Goal: Task Accomplishment & Management: Use online tool/utility

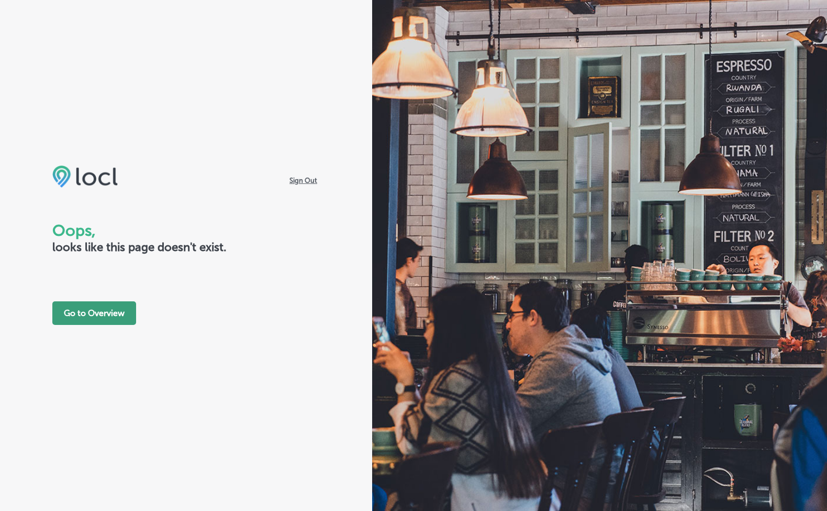
click at [114, 321] on button "Go to Overview" at bounding box center [94, 313] width 84 height 24
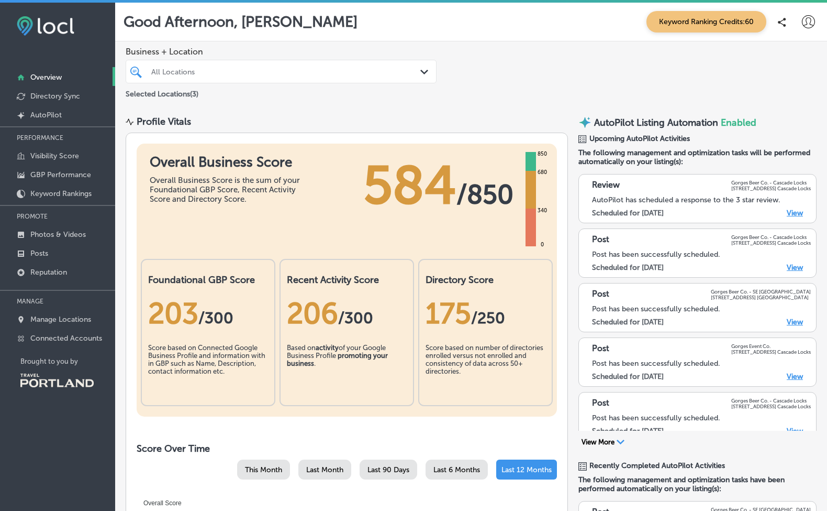
click at [804, 25] on icon at bounding box center [808, 21] width 13 height 13
click at [778, 60] on p "My Account" at bounding box center [781, 59] width 47 height 13
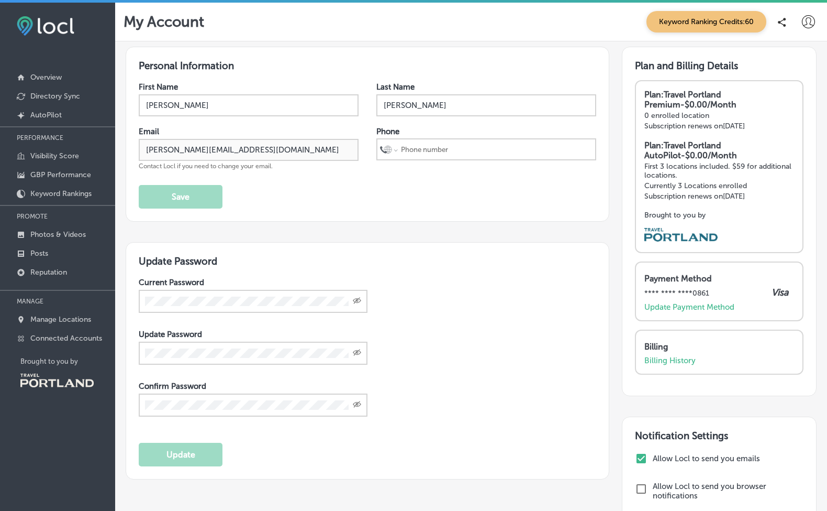
click at [806, 25] on icon at bounding box center [808, 21] width 13 height 13
click at [771, 111] on p "Log Out" at bounding box center [773, 112] width 31 height 13
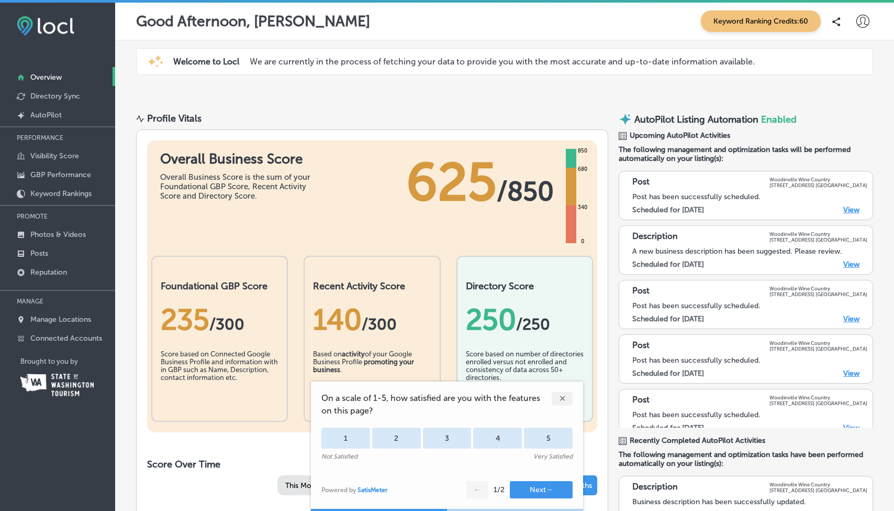
click at [569, 400] on div "✕" at bounding box center [562, 399] width 21 height 14
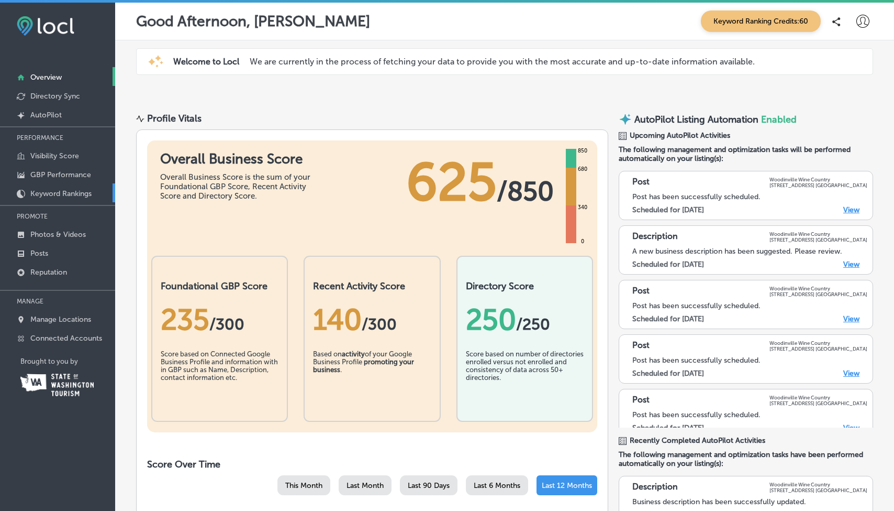
click at [81, 193] on p "Keyword Rankings" at bounding box center [60, 193] width 61 height 9
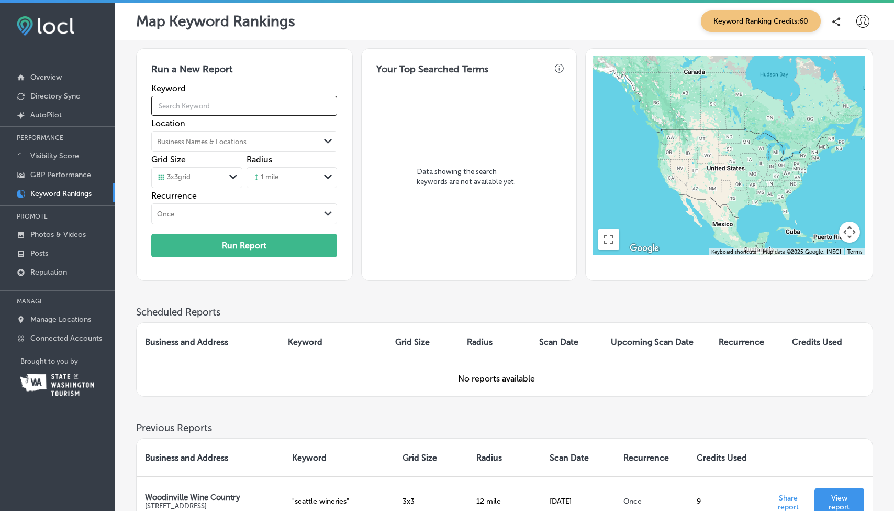
click at [242, 107] on input "text" at bounding box center [244, 105] width 186 height 29
type input "wine"
click at [238, 136] on div "Business Names & Locations" at bounding box center [236, 142] width 168 height 16
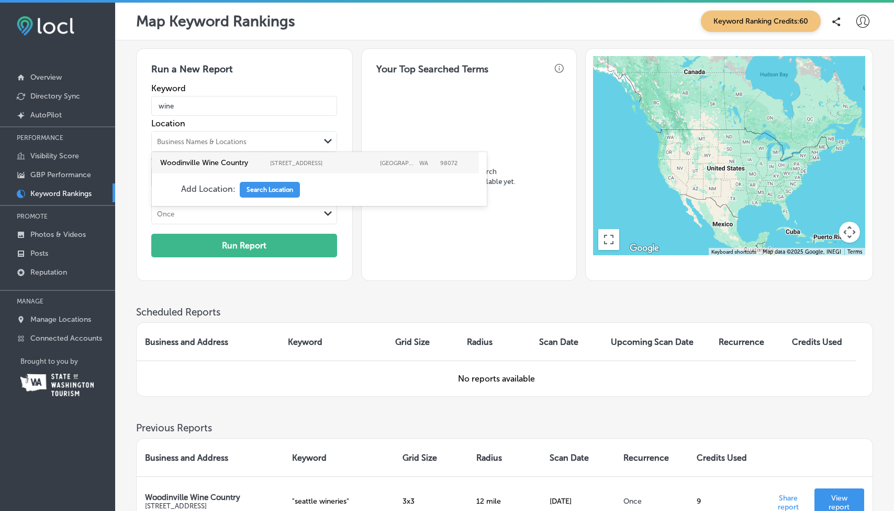
click at [236, 165] on label "Woodinville Wine Country" at bounding box center [212, 162] width 105 height 9
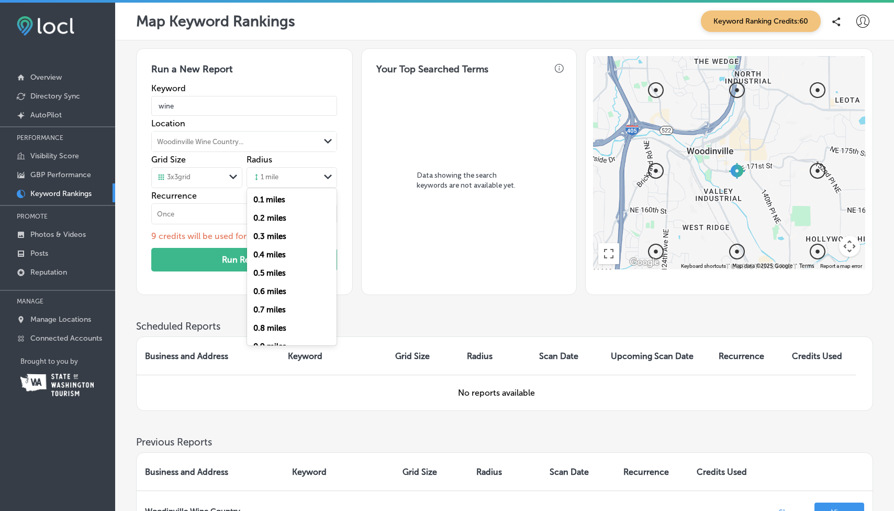
click at [281, 178] on div "1 mile" at bounding box center [283, 178] width 73 height 16
click at [269, 219] on label "4 miles" at bounding box center [266, 219] width 26 height 9
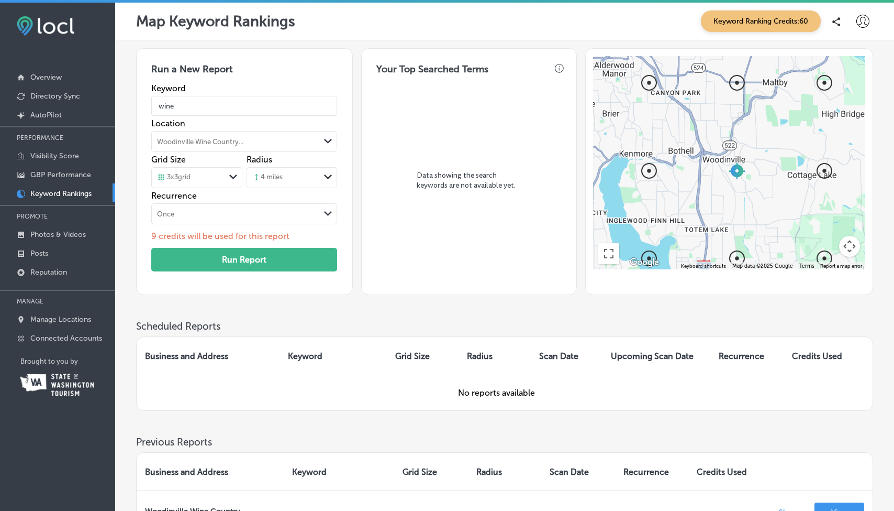
click at [199, 178] on div "3 x 3 grid" at bounding box center [188, 178] width 73 height 12
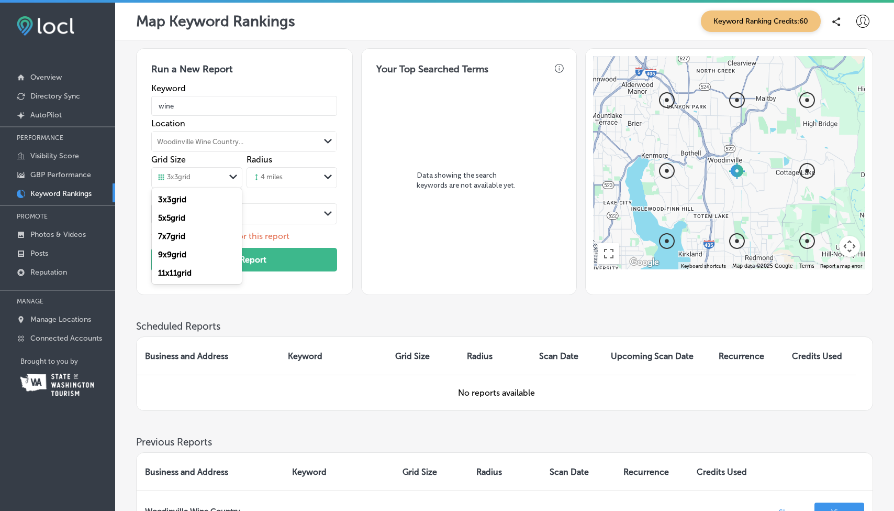
click at [195, 215] on div "5 x 5 grid" at bounding box center [197, 217] width 90 height 18
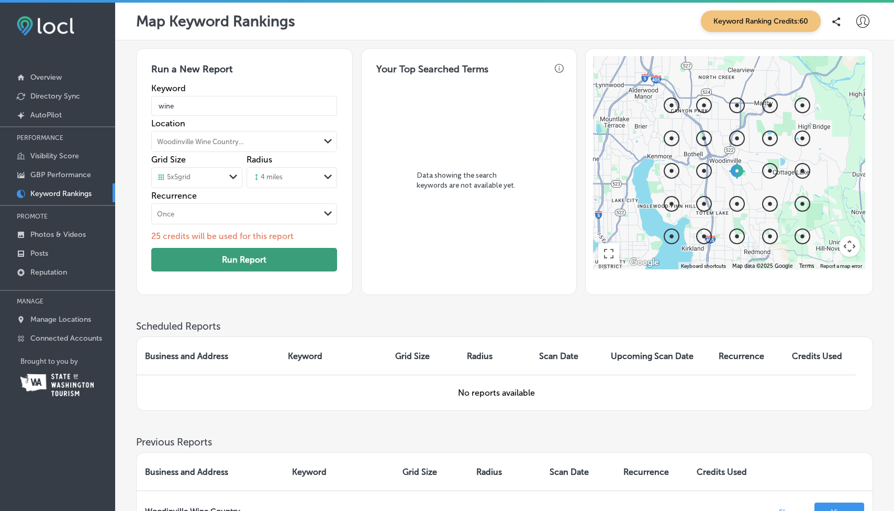
click at [213, 251] on button "Run Report" at bounding box center [244, 260] width 186 height 24
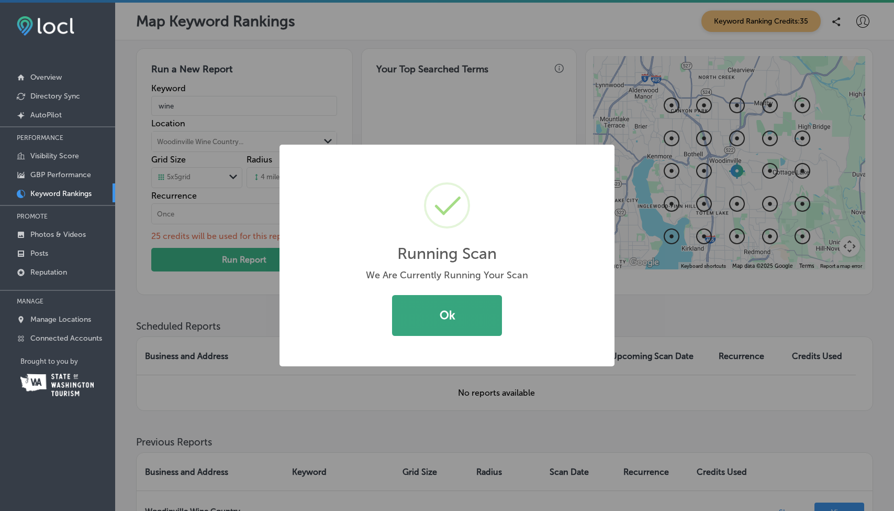
click at [445, 319] on button "Ok" at bounding box center [447, 315] width 110 height 41
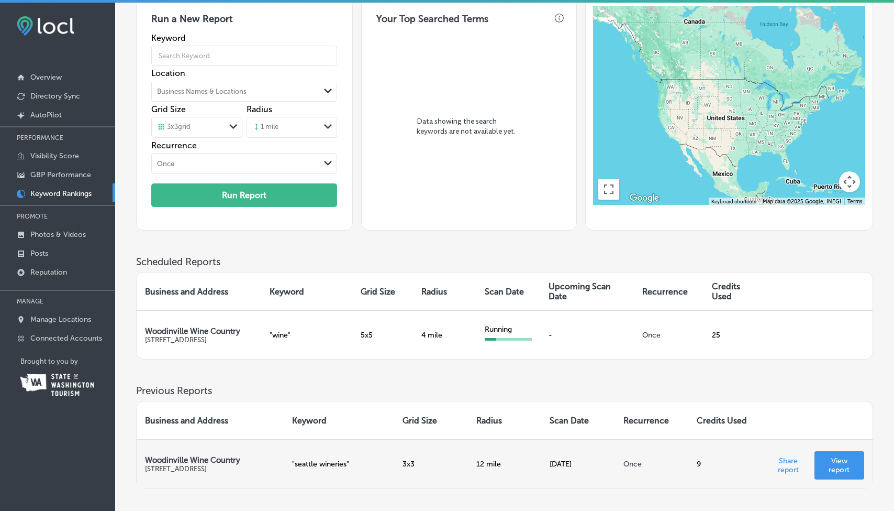
scroll to position [47, 0]
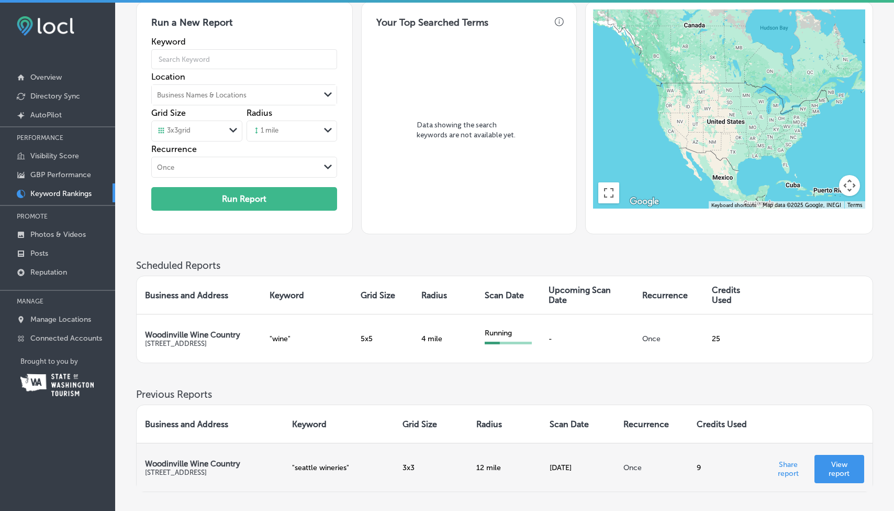
click at [844, 460] on p "View report" at bounding box center [839, 469] width 33 height 18
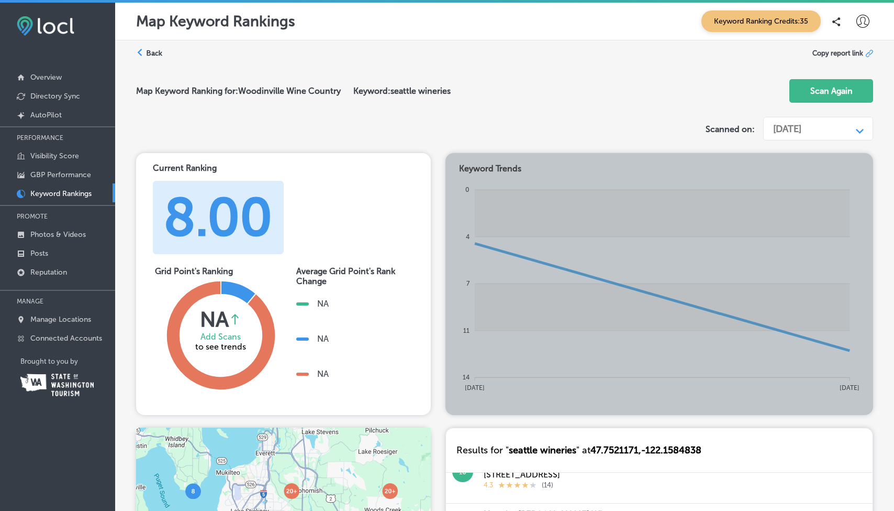
click at [152, 49] on label "Back" at bounding box center [154, 53] width 16 height 10
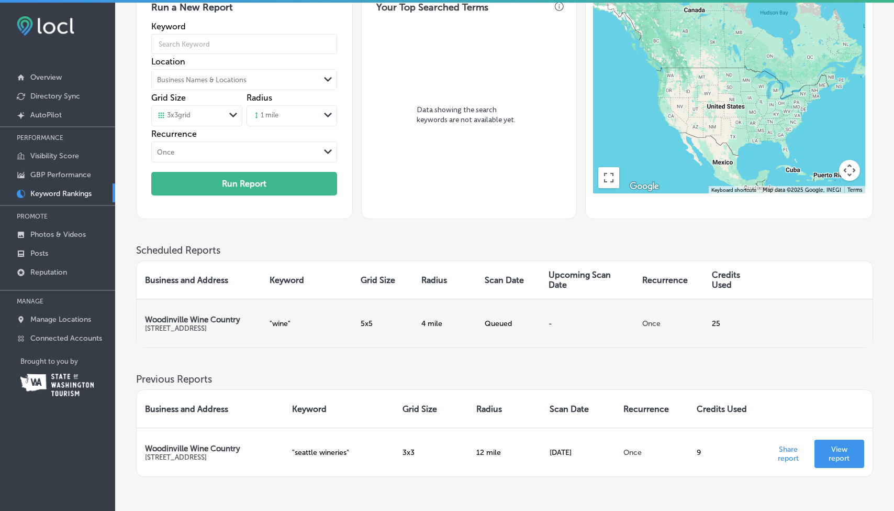
scroll to position [95, 0]
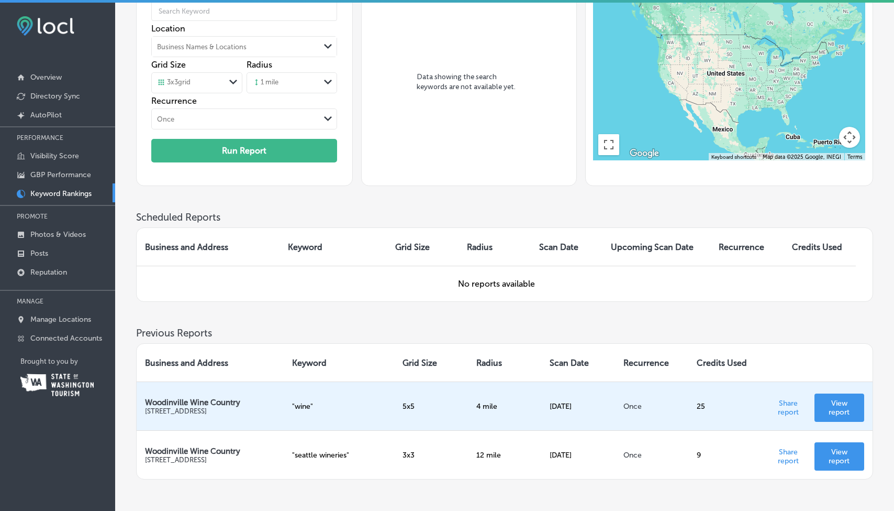
click at [840, 398] on p "View report" at bounding box center [839, 407] width 33 height 18
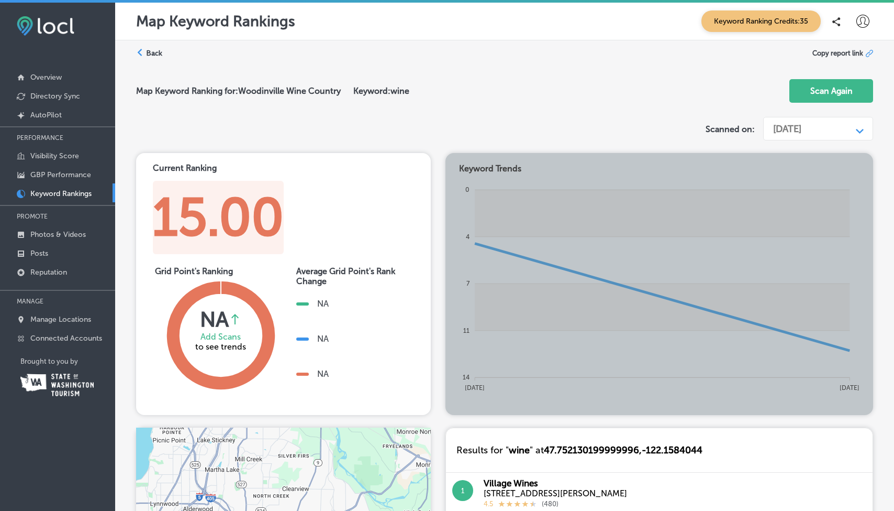
click at [157, 57] on div "Back" at bounding box center [149, 53] width 26 height 10
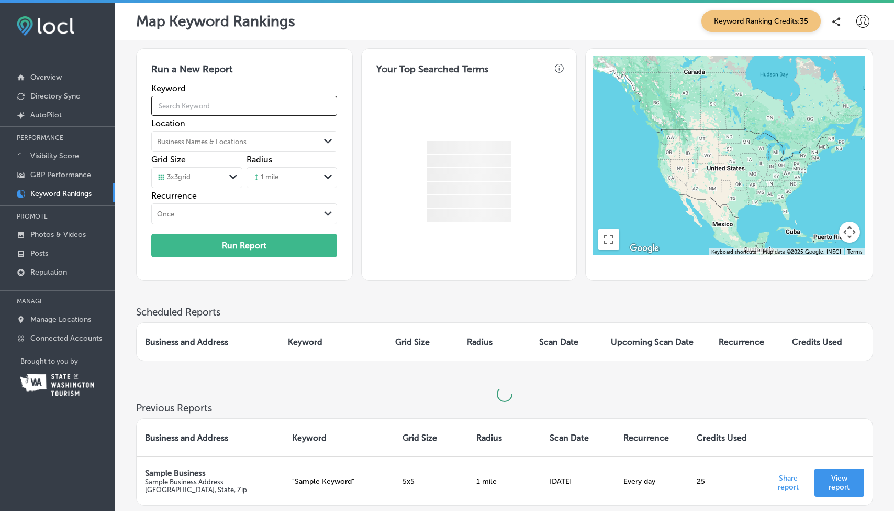
click at [187, 103] on input "text" at bounding box center [244, 105] width 186 height 29
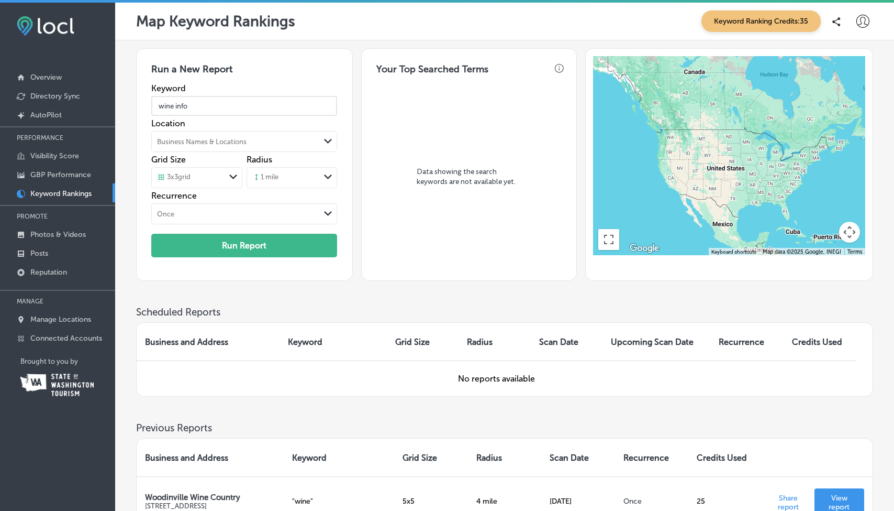
click at [222, 138] on div "Business Names & Locations" at bounding box center [202, 142] width 90 height 8
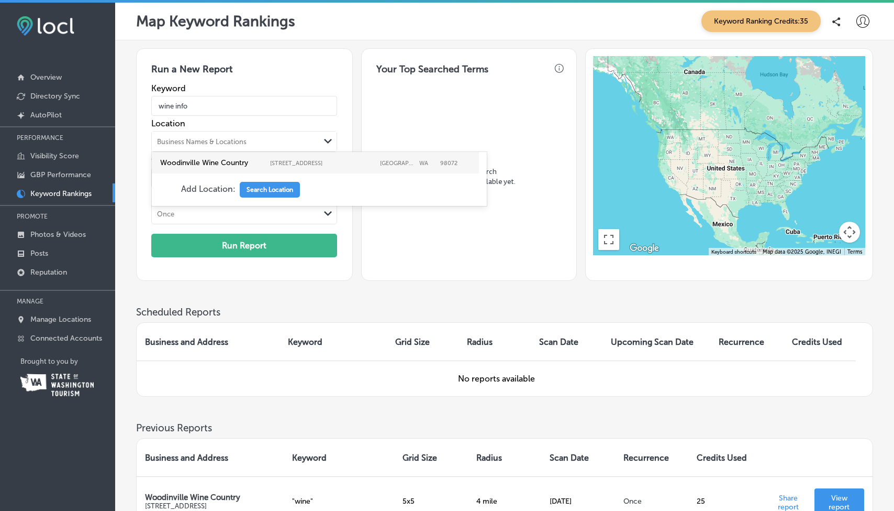
click at [222, 160] on label "Woodinville Wine Country" at bounding box center [212, 162] width 105 height 9
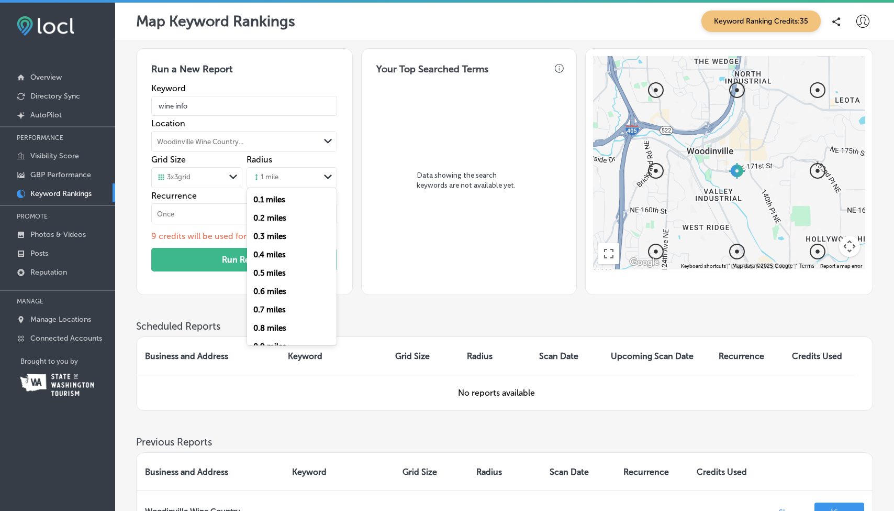
click at [278, 173] on div "1 mile" at bounding box center [265, 177] width 26 height 9
click at [290, 319] on div "4.5 miles" at bounding box center [292, 318] width 90 height 18
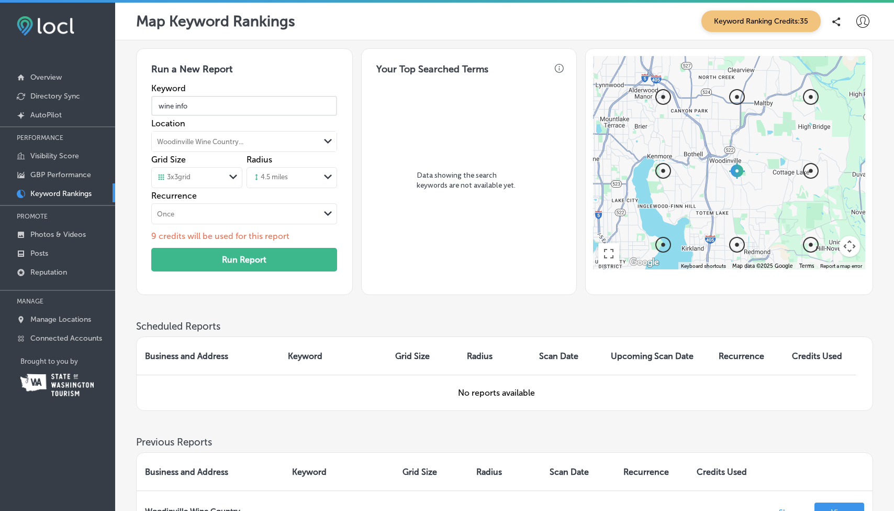
click at [204, 111] on input "wine info" at bounding box center [244, 105] width 186 height 29
type input "wine tours"
click at [202, 253] on button "Run Report" at bounding box center [244, 260] width 186 height 24
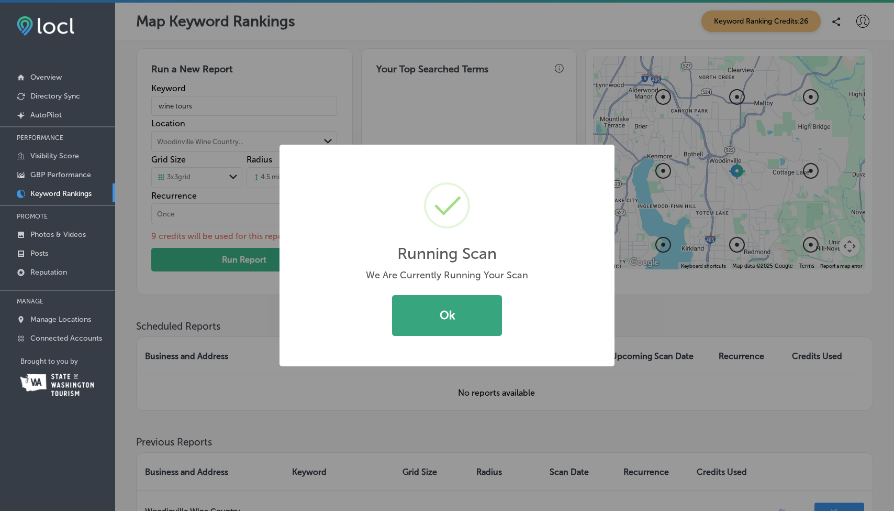
click at [443, 311] on button "Ok" at bounding box center [447, 315] width 110 height 41
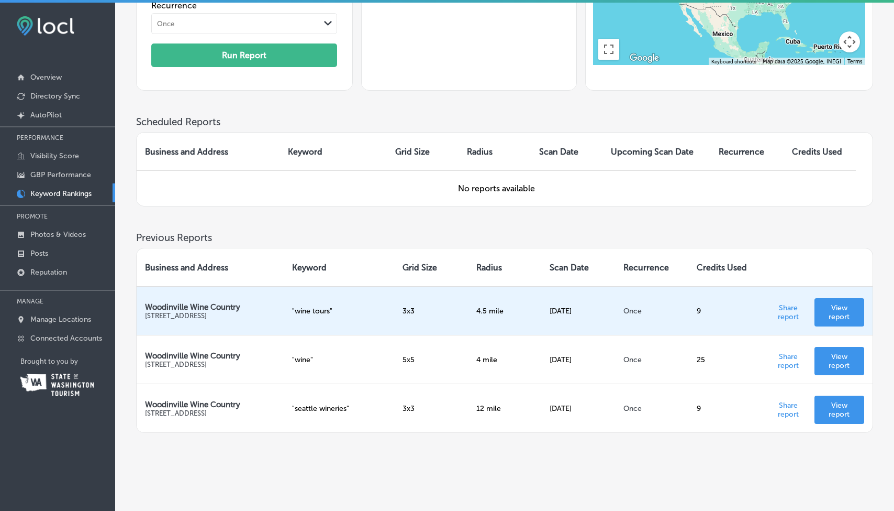
scroll to position [190, 0]
click at [833, 304] on p "View report" at bounding box center [839, 313] width 33 height 18
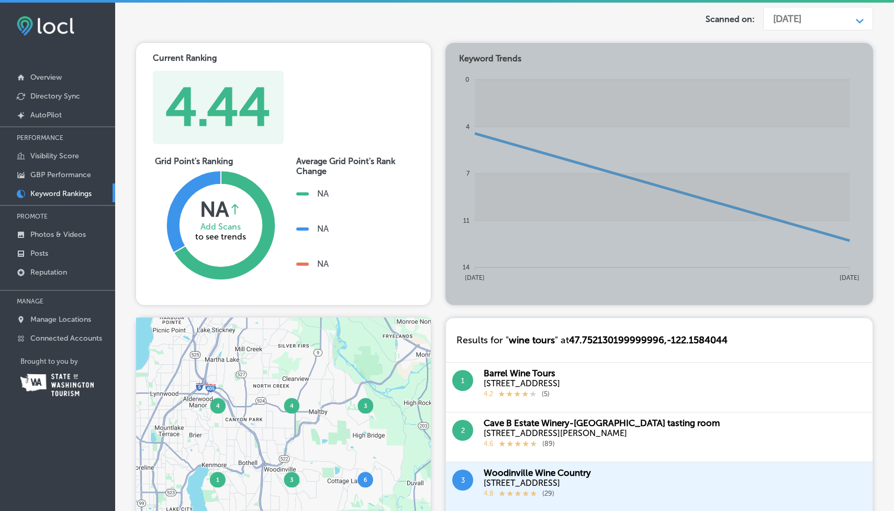
scroll to position [103, 0]
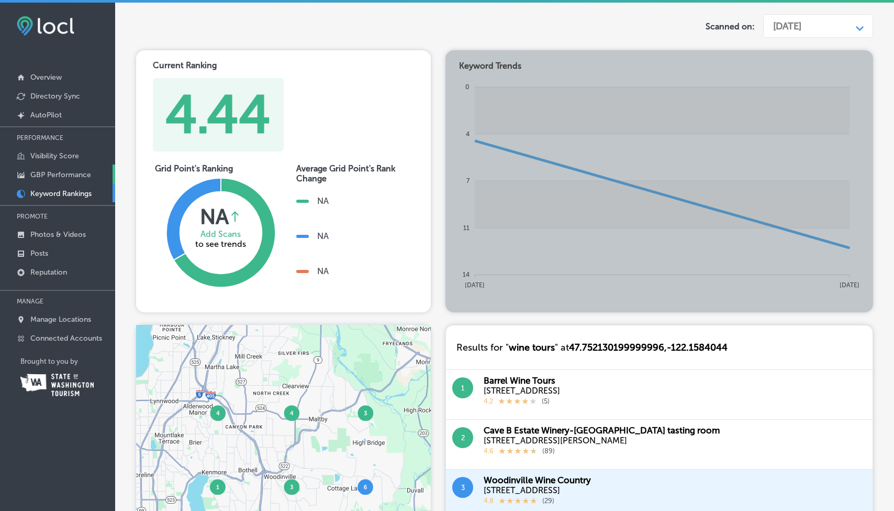
click at [52, 172] on p "GBP Performance" at bounding box center [60, 174] width 61 height 9
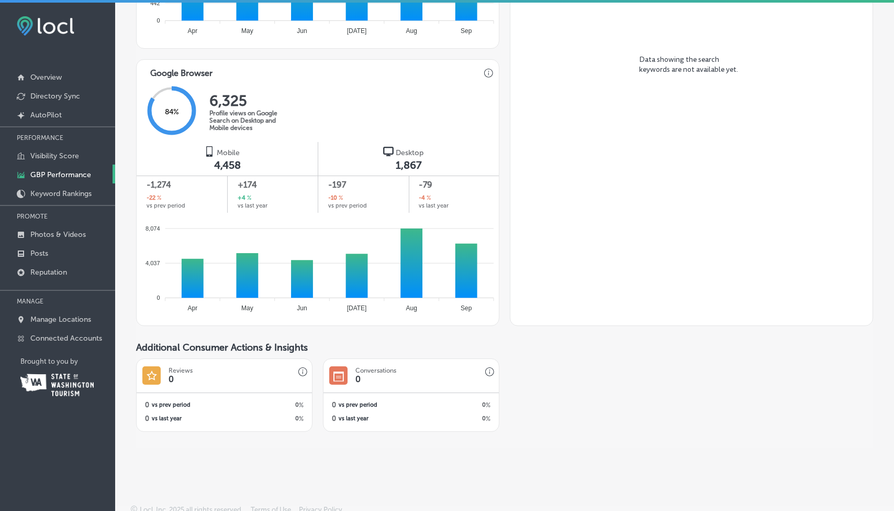
scroll to position [606, 0]
click at [66, 190] on p "Keyword Rankings" at bounding box center [60, 193] width 61 height 9
